Goal: Task Accomplishment & Management: Manage account settings

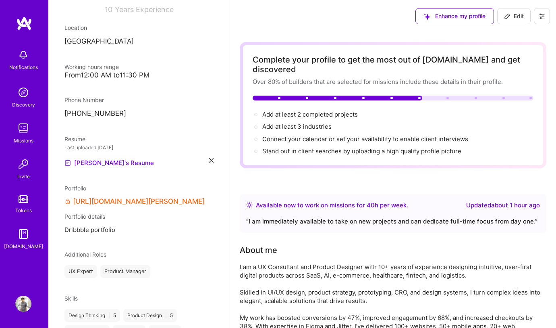
scroll to position [152, 0]
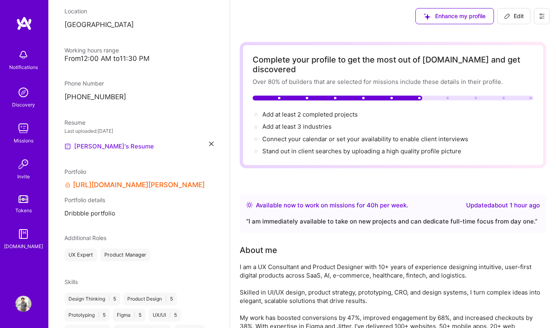
click at [117, 148] on link "[PERSON_NAME]'s Resume" at bounding box center [108, 146] width 89 height 10
click at [304, 123] on span "Add at least 3 industries →" at bounding box center [300, 127] width 77 height 8
select select "IN"
select select "Right Now"
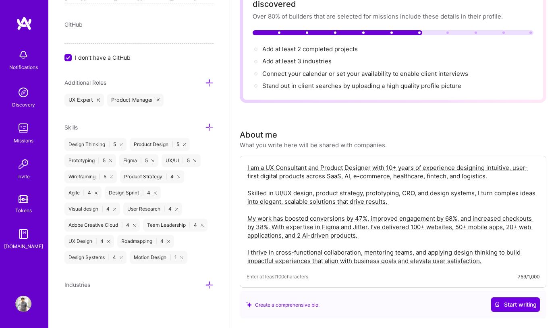
scroll to position [114, 0]
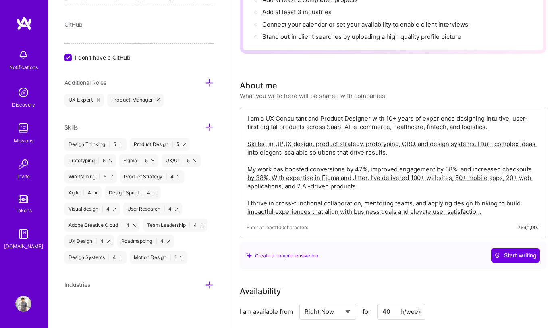
click at [205, 285] on icon at bounding box center [209, 285] width 8 height 8
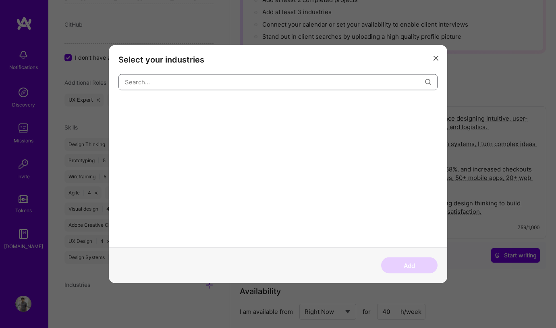
click at [185, 83] on input "modal" at bounding box center [275, 82] width 300 height 21
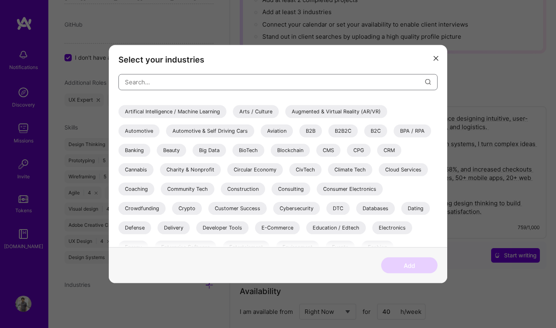
scroll to position [34, 0]
click at [309, 130] on div "B2B" at bounding box center [311, 130] width 23 height 13
click at [338, 128] on div "B2B2C" at bounding box center [343, 130] width 29 height 13
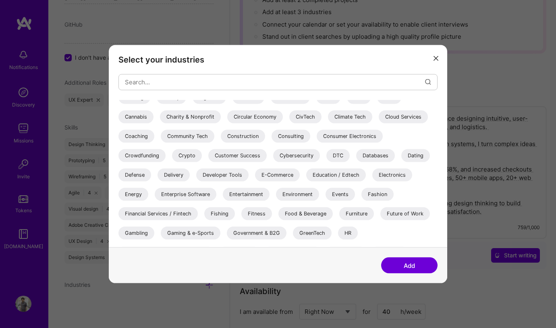
scroll to position [108, 0]
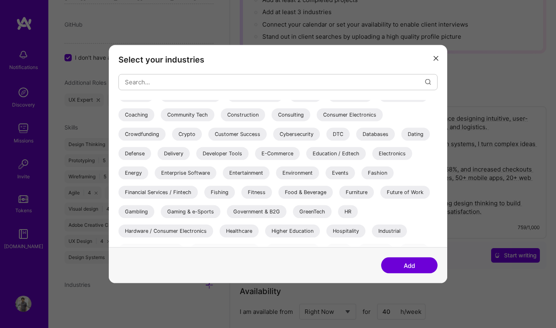
click at [280, 155] on div "E-Commerce" at bounding box center [277, 153] width 45 height 13
click at [271, 210] on div "Government & B2G" at bounding box center [257, 211] width 60 height 13
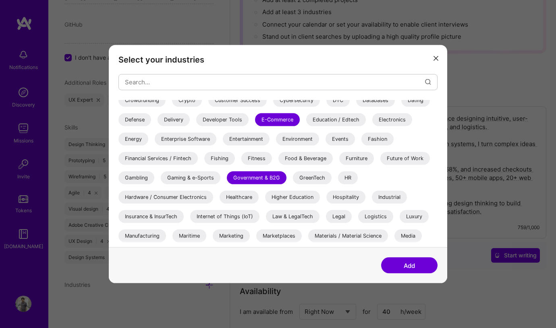
scroll to position [175, 0]
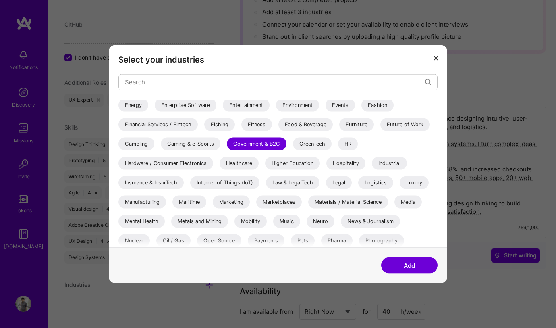
click at [252, 164] on div "Healthcare" at bounding box center [239, 162] width 39 height 13
click at [209, 179] on div "Internet of Things (IoT)" at bounding box center [224, 182] width 69 height 13
click at [169, 182] on div "Insurance & InsurTech" at bounding box center [151, 182] width 65 height 13
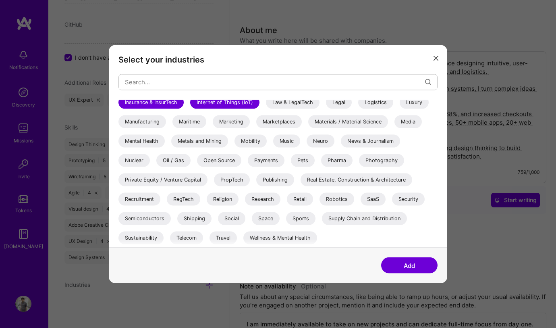
scroll to position [172, 0]
click at [381, 199] on div "SaaS" at bounding box center [373, 198] width 25 height 13
click at [293, 234] on div "Wellness & Mental Health" at bounding box center [280, 237] width 74 height 13
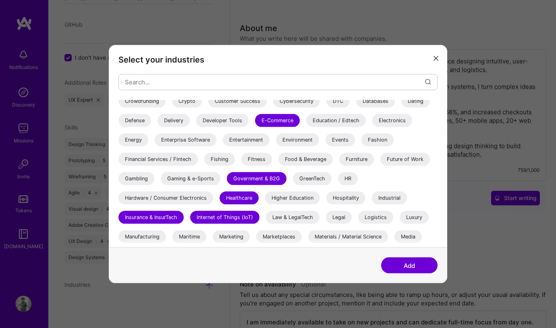
scroll to position [121, 0]
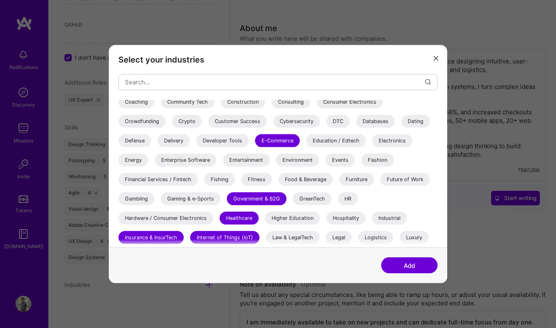
click at [144, 180] on div "Financial Services / Fintech" at bounding box center [158, 179] width 79 height 13
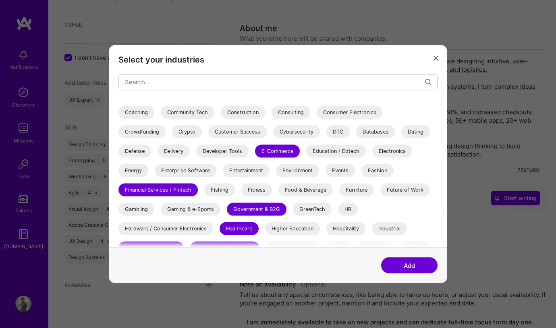
scroll to position [107, 0]
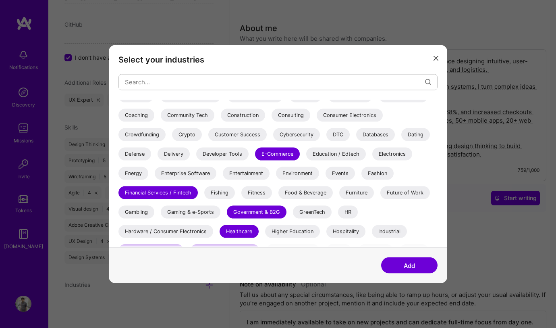
click at [348, 155] on div "Education / Edtech" at bounding box center [336, 153] width 60 height 13
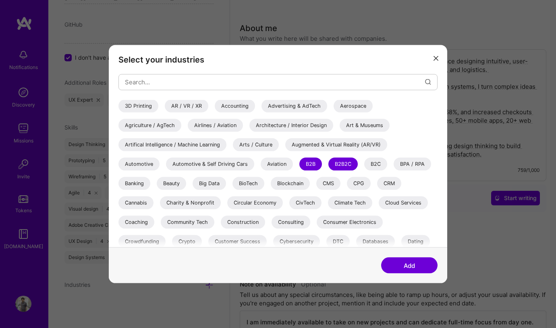
scroll to position [0, 0]
click at [241, 103] on div "Accounting" at bounding box center [235, 106] width 40 height 13
click at [161, 144] on div "Artifical Intelligence / Machine Learning" at bounding box center [173, 144] width 108 height 13
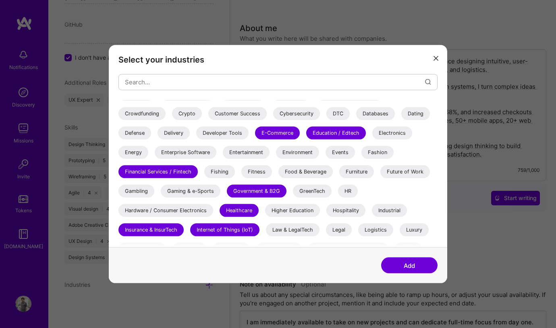
scroll to position [151, 0]
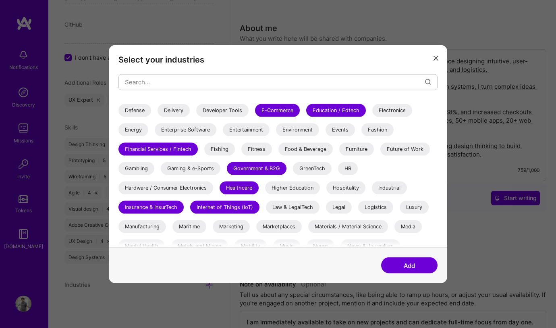
click at [350, 170] on div "HR" at bounding box center [348, 168] width 20 height 13
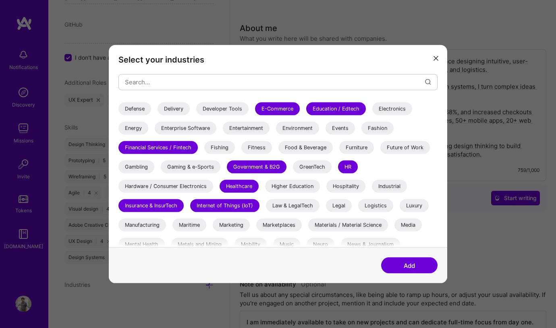
scroll to position [154, 0]
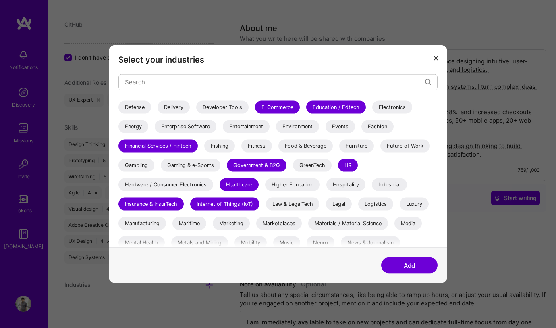
click at [350, 160] on div "HR" at bounding box center [348, 164] width 20 height 13
click at [372, 202] on div "Logistics" at bounding box center [375, 203] width 35 height 13
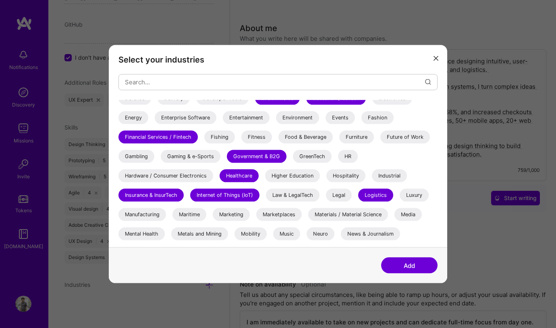
click at [347, 153] on div "HR" at bounding box center [348, 156] width 20 height 13
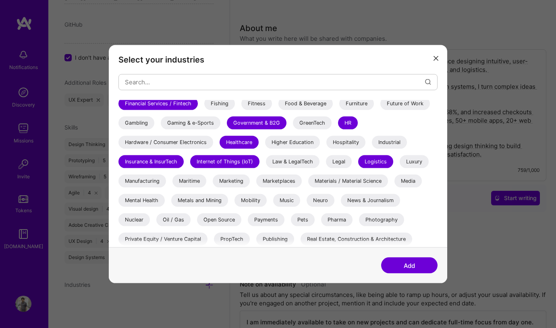
scroll to position [224, 0]
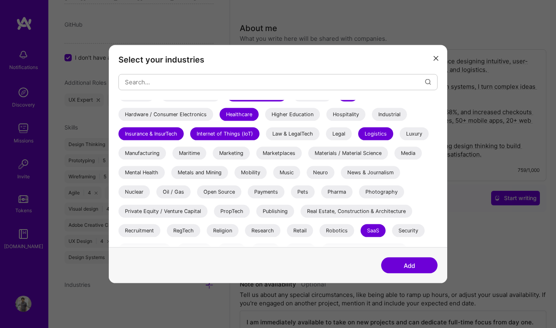
click at [287, 154] on div "Marketplaces" at bounding box center [279, 152] width 46 height 13
click at [232, 148] on div "Marketing" at bounding box center [231, 152] width 37 height 13
click at [147, 168] on div "Mental Health" at bounding box center [142, 172] width 46 height 13
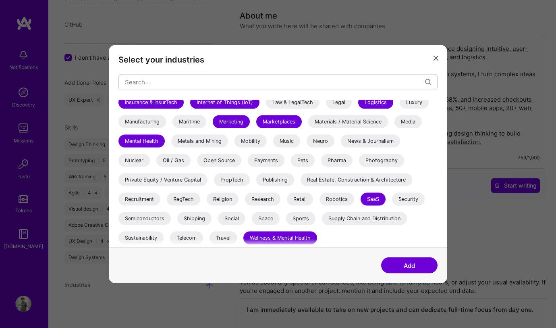
scroll to position [188, 0]
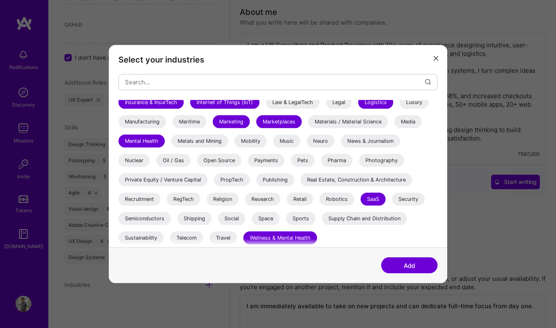
click at [341, 164] on div "Pharma" at bounding box center [336, 160] width 31 height 13
click at [150, 200] on div "Recruitment" at bounding box center [140, 198] width 42 height 13
click at [241, 218] on div "Social" at bounding box center [231, 218] width 27 height 13
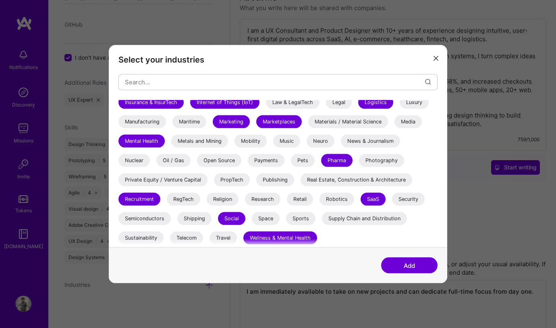
scroll to position [237, 0]
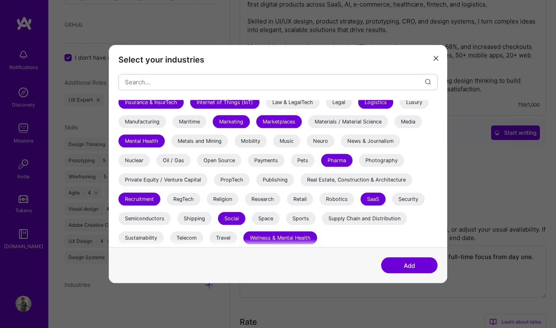
click at [227, 236] on div "Travel" at bounding box center [223, 237] width 27 height 13
drag, startPoint x: 147, startPoint y: 240, endPoint x: 165, endPoint y: 238, distance: 18.3
click at [147, 241] on div "Sustainability" at bounding box center [141, 237] width 45 height 13
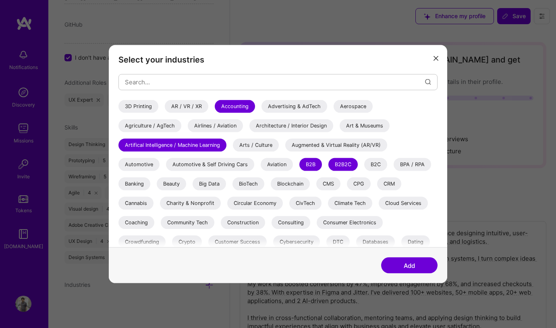
scroll to position [256, 0]
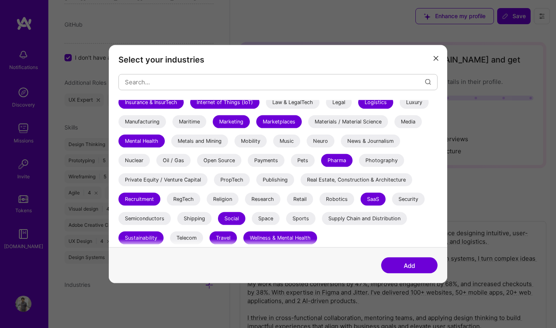
click at [405, 200] on div "Security" at bounding box center [408, 198] width 33 height 13
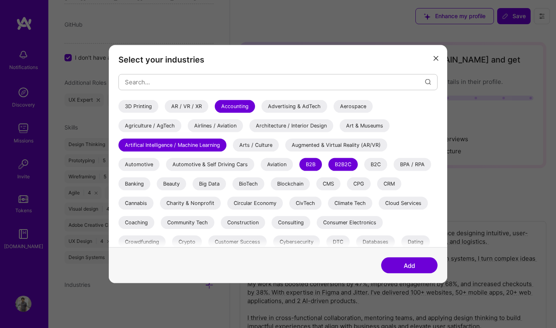
click at [295, 105] on div "Advertising & AdTech" at bounding box center [295, 106] width 66 height 13
click at [288, 107] on div "Advertising & AdTech" at bounding box center [295, 106] width 66 height 13
click at [170, 125] on div "Agriculture / AgTech" at bounding box center [150, 125] width 63 height 13
click at [139, 188] on div "Banking" at bounding box center [135, 183] width 32 height 13
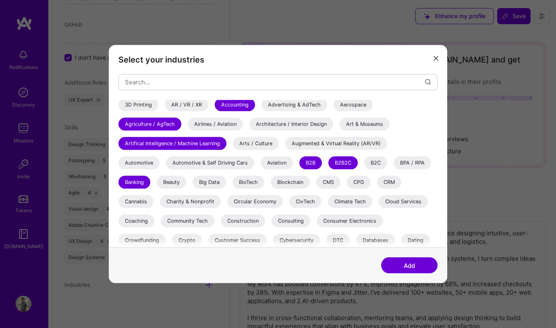
click at [373, 162] on div "B2C" at bounding box center [375, 162] width 23 height 13
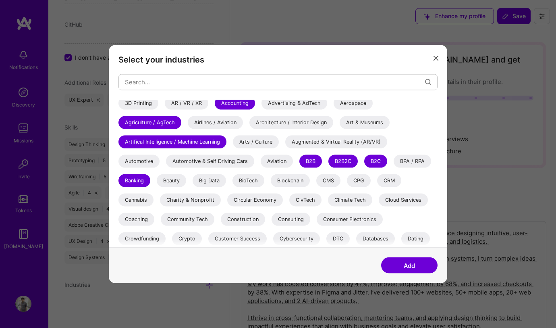
click at [198, 201] on div "Charity & Nonprofit" at bounding box center [190, 199] width 61 height 13
click at [144, 222] on div "Coaching" at bounding box center [137, 218] width 36 height 13
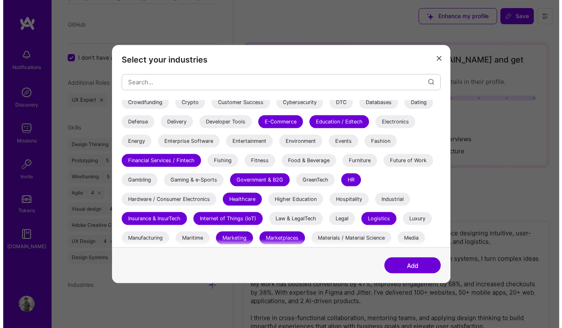
scroll to position [145, 0]
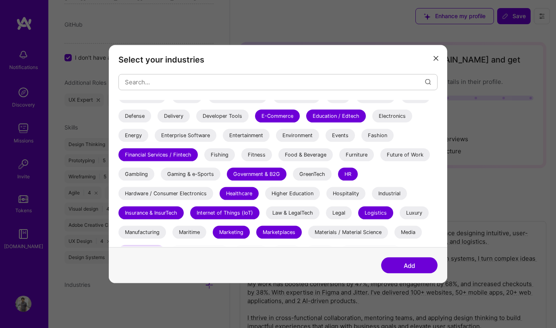
click at [227, 119] on div "Developer Tools" at bounding box center [222, 115] width 52 height 13
click at [216, 135] on div "Enterprise Software" at bounding box center [186, 135] width 62 height 13
click at [310, 125] on div "3D Printing AR / VR / XR Accounting Advertising & AdTech Aerospace Agriculture …" at bounding box center [278, 155] width 319 height 403
click at [299, 137] on div "Environment" at bounding box center [297, 135] width 43 height 13
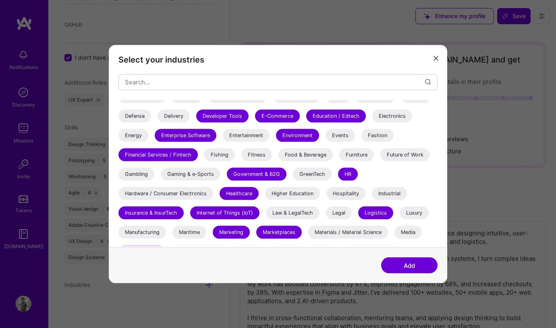
click at [364, 138] on div "Fashion" at bounding box center [378, 135] width 32 height 13
click at [390, 132] on div "Fashion" at bounding box center [378, 135] width 32 height 13
click at [407, 263] on button "Add" at bounding box center [409, 265] width 56 height 16
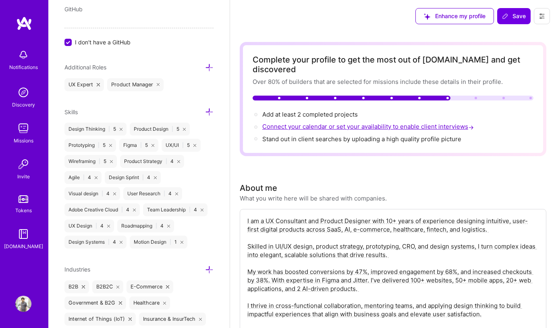
click at [417, 123] on span "Connect your calendar or set your availability to enable client interviews →" at bounding box center [368, 127] width 213 height 8
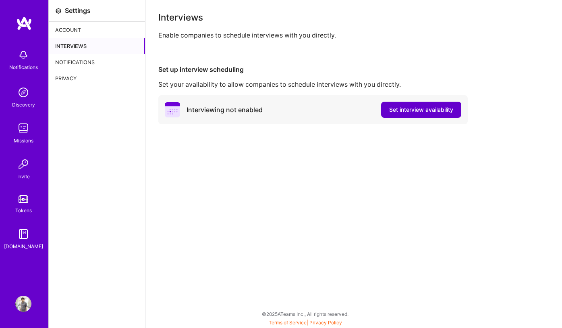
click at [421, 108] on span "Set interview availability" at bounding box center [421, 110] width 64 height 8
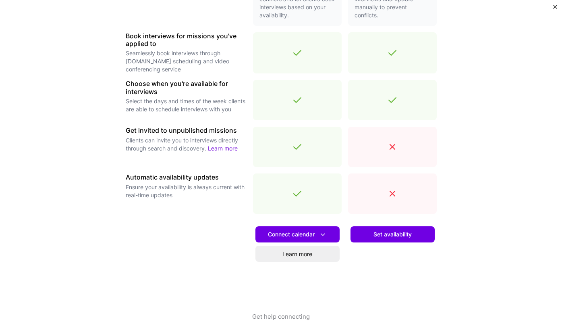
scroll to position [237, 0]
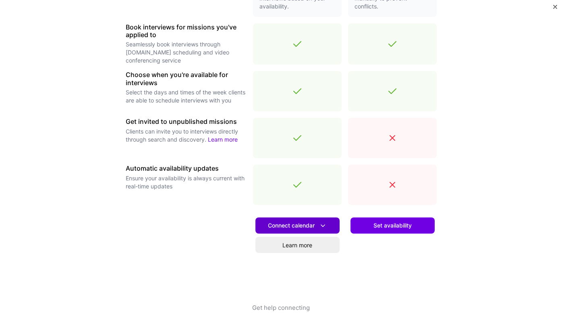
click at [321, 224] on icon at bounding box center [323, 225] width 8 height 8
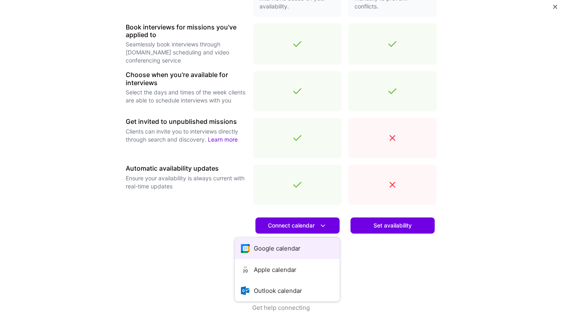
click at [301, 251] on button "Google calendar" at bounding box center [287, 247] width 105 height 21
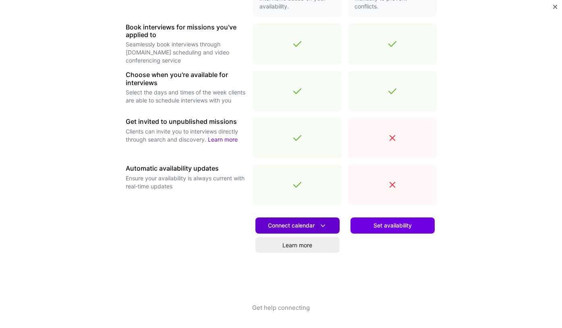
click at [323, 222] on icon at bounding box center [323, 225] width 8 height 8
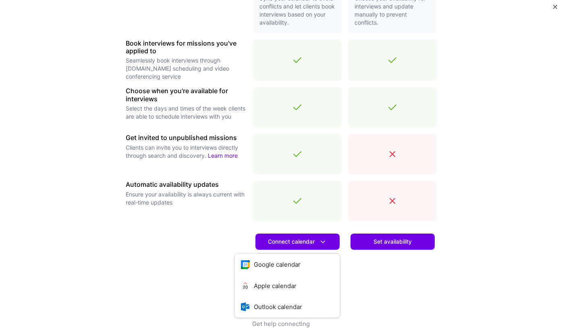
scroll to position [219, 0]
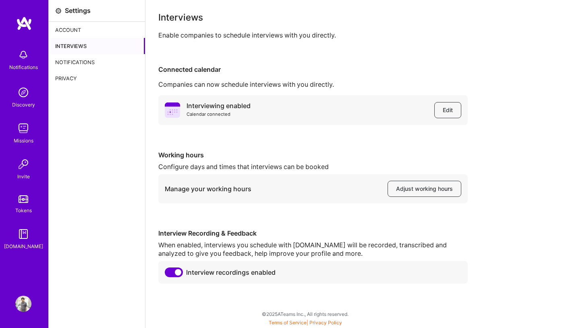
click at [23, 96] on img at bounding box center [23, 92] width 16 height 16
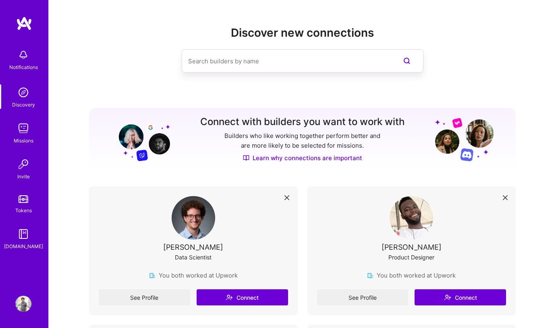
click at [30, 136] on img at bounding box center [23, 128] width 16 height 16
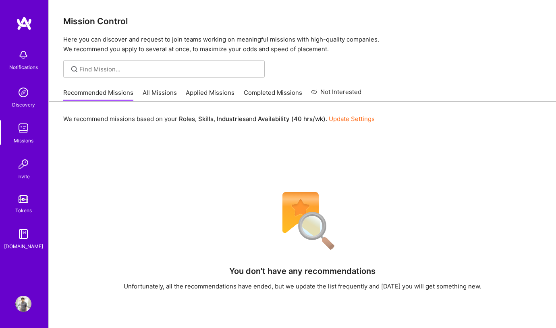
click at [28, 302] on img at bounding box center [23, 303] width 16 height 16
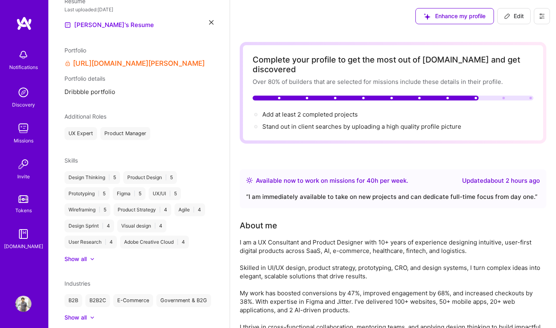
scroll to position [315, 0]
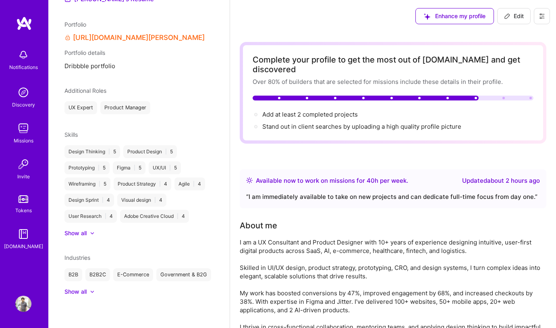
click at [85, 293] on div "Show all" at bounding box center [75, 291] width 22 height 8
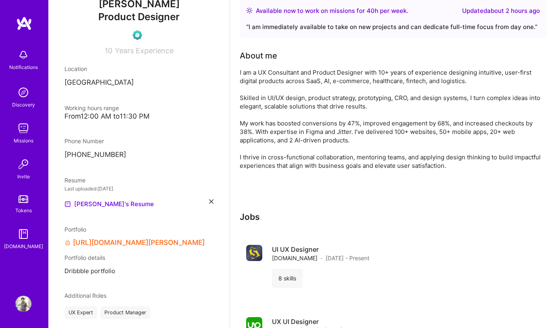
scroll to position [0, 0]
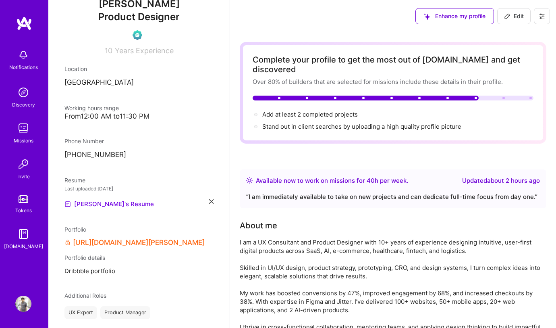
click at [469, 13] on span "Enhance my profile" at bounding box center [455, 16] width 62 height 8
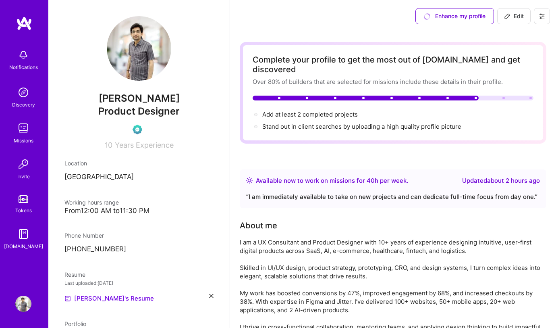
click at [142, 62] on img at bounding box center [139, 48] width 64 height 64
click at [289, 110] on span "Add at least 2 completed projects →" at bounding box center [313, 114] width 103 height 8
select select "IN"
select select "Right Now"
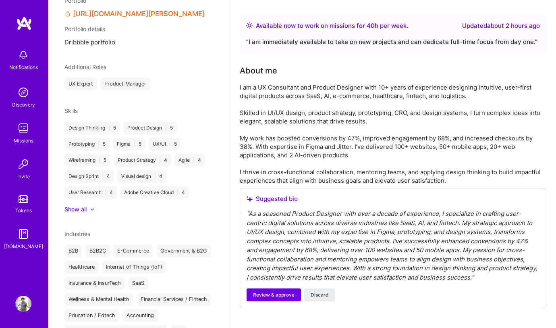
scroll to position [178, 0]
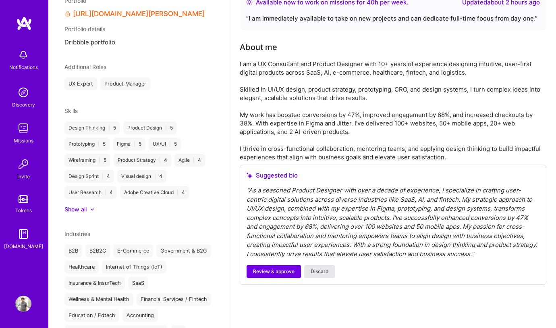
click at [321, 268] on span "Discard" at bounding box center [320, 271] width 18 height 7
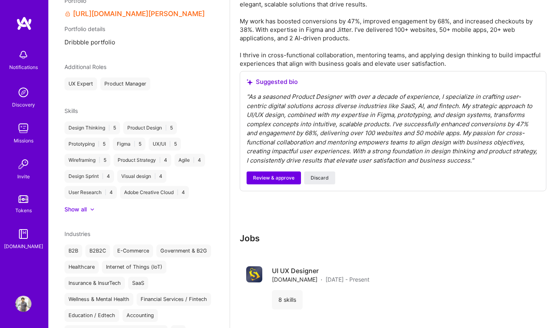
scroll to position [0, 0]
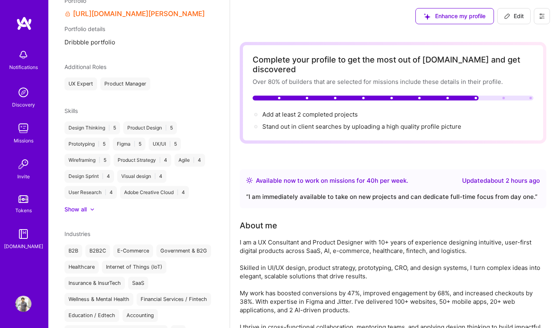
click at [87, 202] on div "Skills Design Thinking | 5 Product Design | 5 Prototyping | 5 Figma | 5 UX/UI |…" at bounding box center [138, 159] width 149 height 107
click at [88, 205] on div at bounding box center [88, 209] width 3 height 8
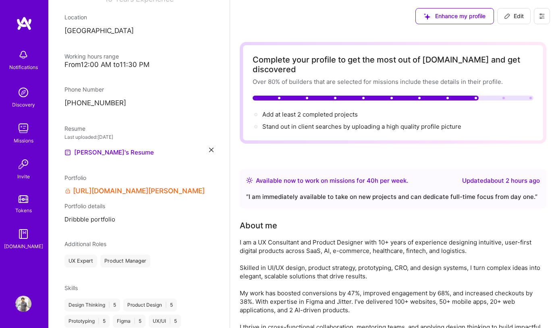
scroll to position [148, 0]
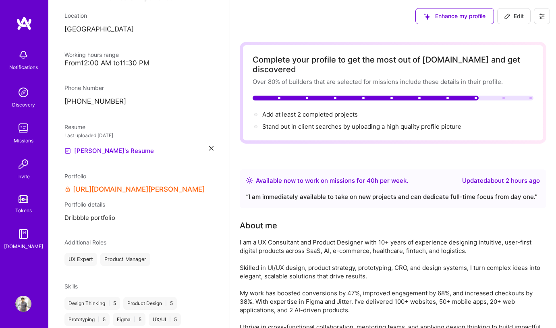
click at [209, 148] on icon at bounding box center [211, 148] width 4 height 4
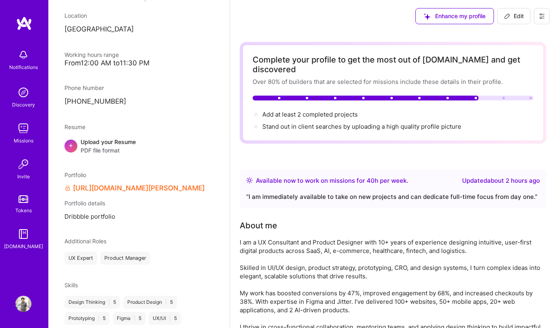
click at [118, 147] on span "PDF file format" at bounding box center [108, 150] width 55 height 8
